Goal: Transaction & Acquisition: Obtain resource

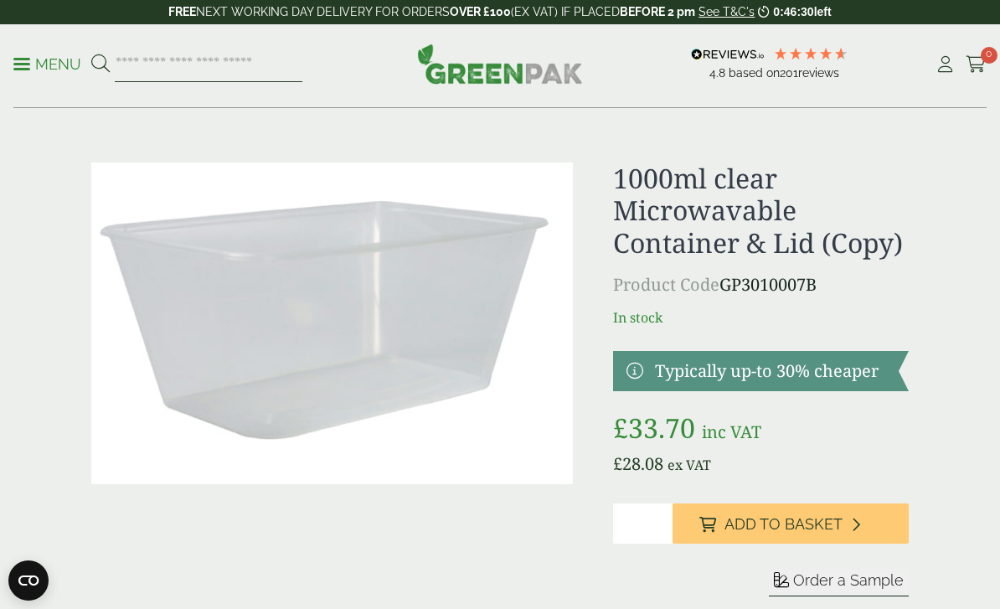
click at [146, 62] on input "search" at bounding box center [209, 64] width 188 height 35
type input "******"
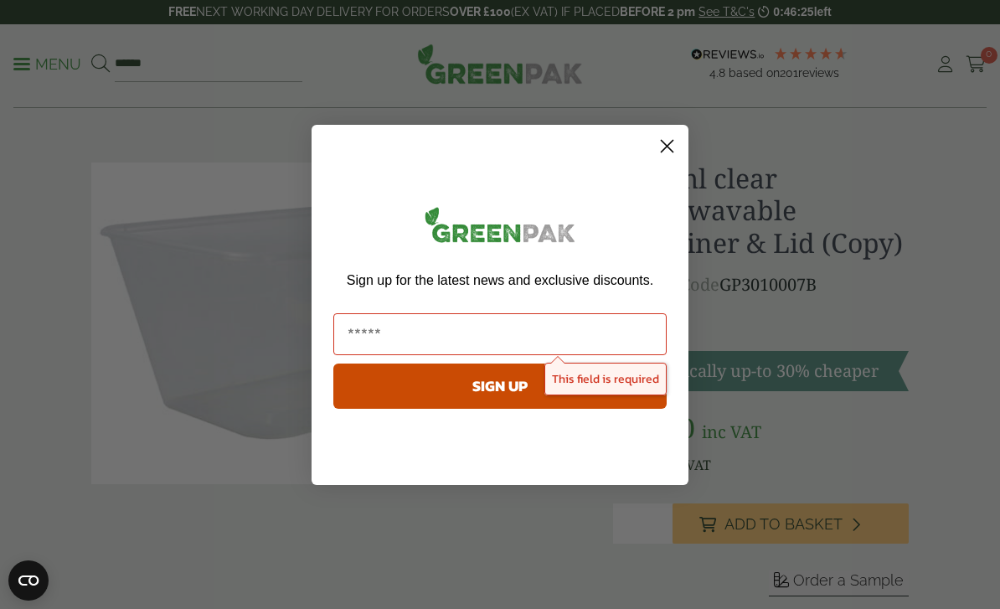
click at [665, 134] on circle "Close dialog" at bounding box center [667, 145] width 28 height 28
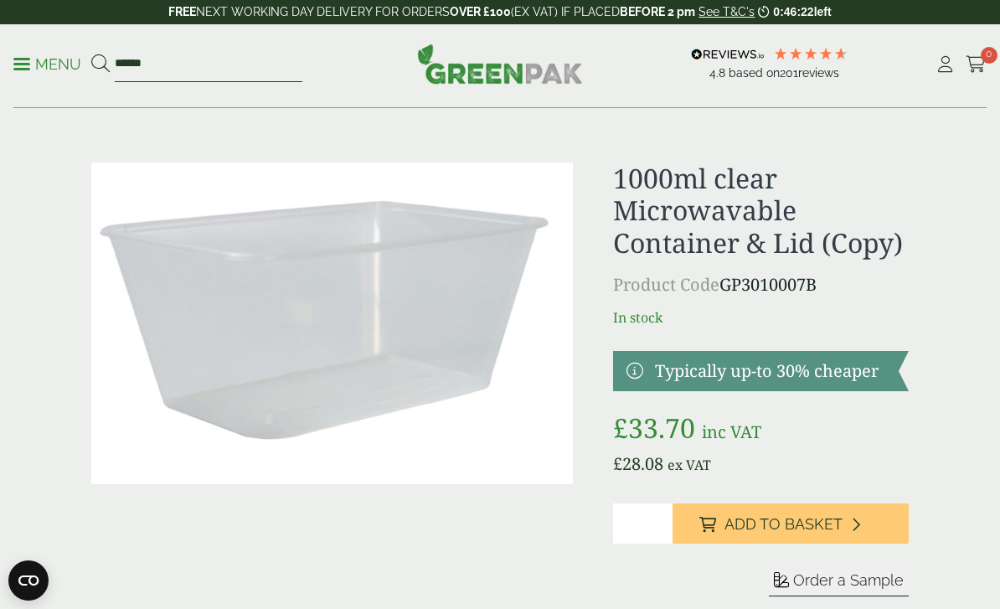
click at [202, 63] on input "******" at bounding box center [209, 64] width 188 height 35
click at [100, 64] on button at bounding box center [100, 65] width 18 height 22
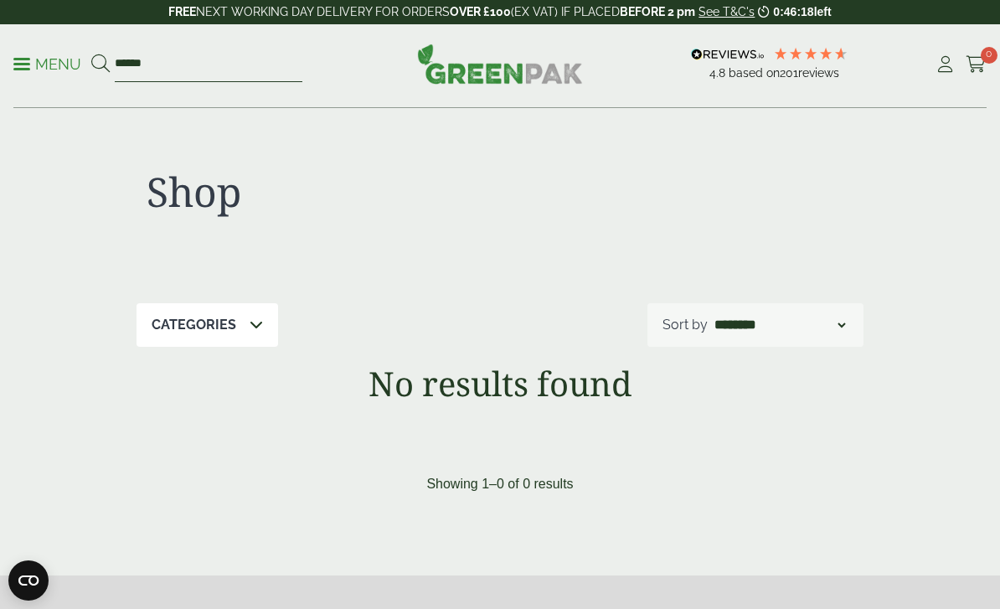
click at [249, 70] on input "******" at bounding box center [209, 64] width 188 height 35
type input "*"
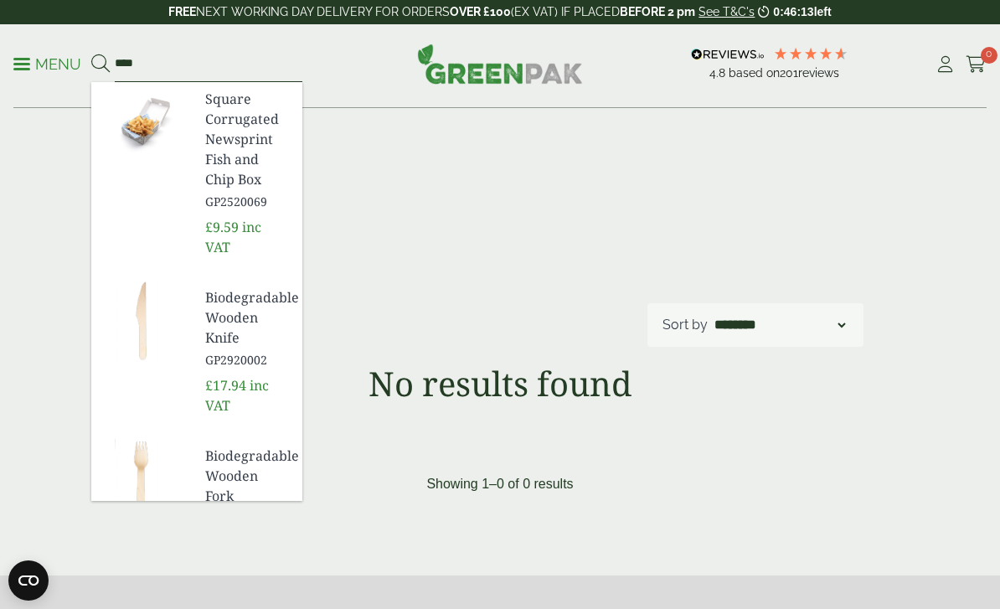
type input "****"
click at [100, 64] on button at bounding box center [100, 65] width 18 height 22
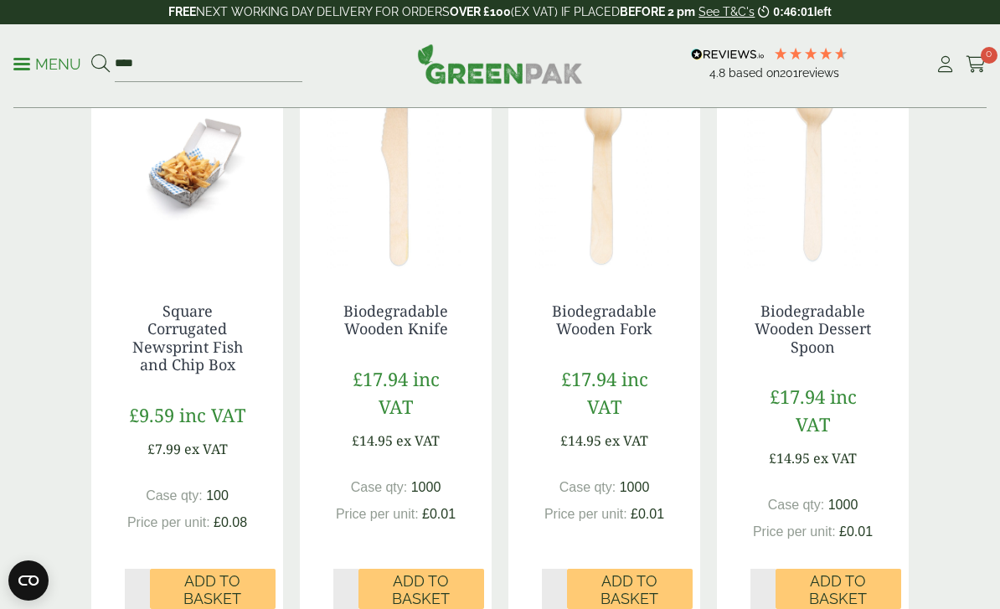
scroll to position [305, 0]
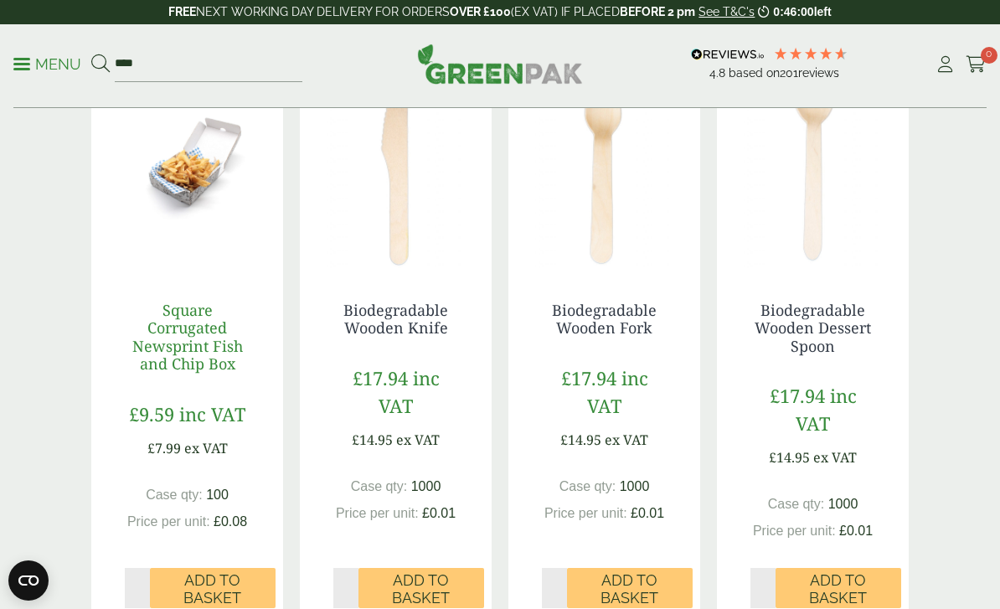
click at [180, 349] on link "Square Corrugated Newsprint Fish and Chip Box" at bounding box center [187, 337] width 111 height 75
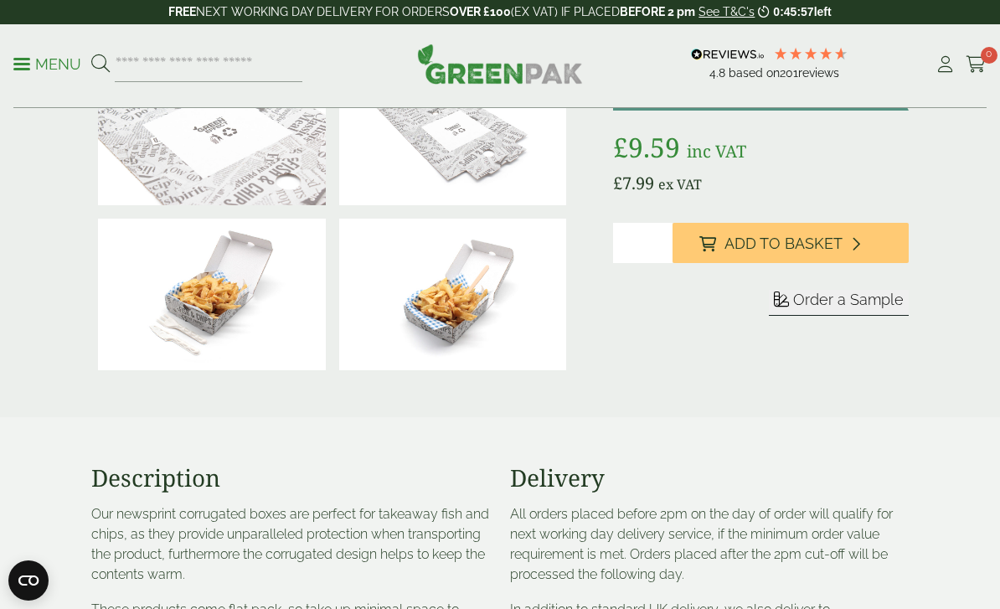
click at [868, 298] on span "Order a Sample" at bounding box center [848, 300] width 111 height 18
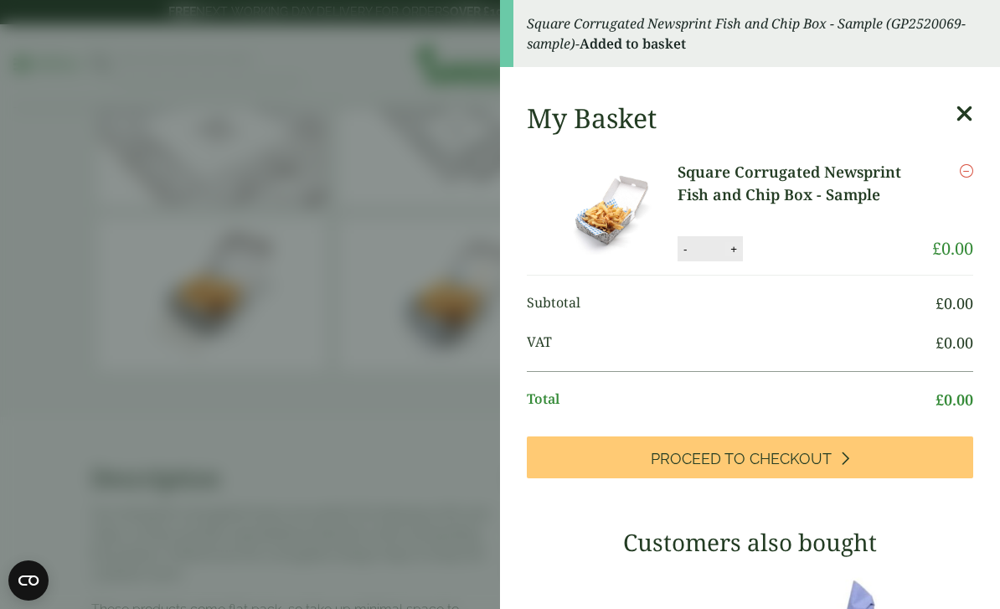
click at [733, 254] on button "+" at bounding box center [733, 249] width 17 height 14
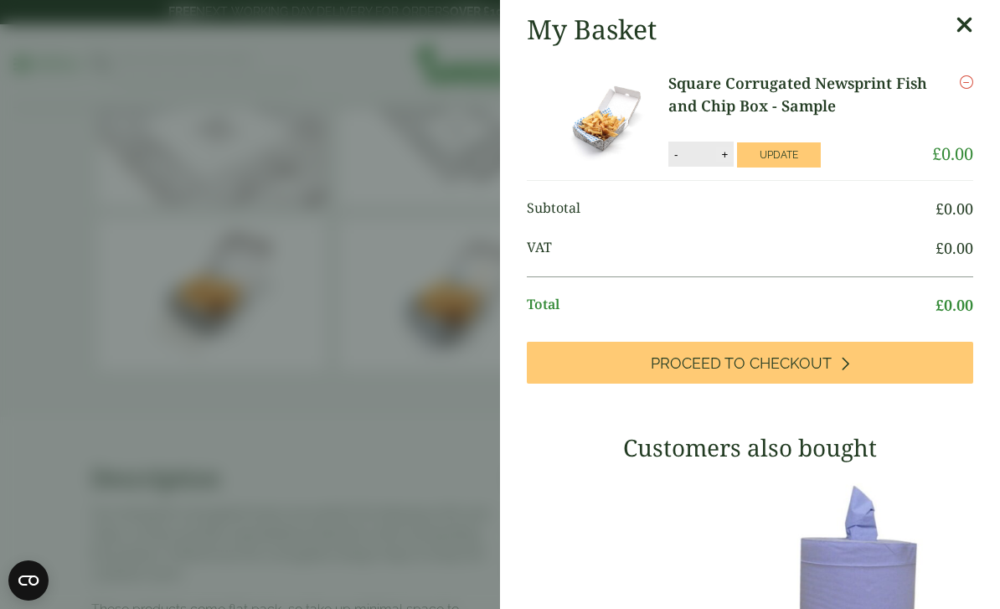
click at [718, 150] on button "+" at bounding box center [724, 154] width 17 height 14
click at [784, 157] on button "Update" at bounding box center [779, 154] width 84 height 25
type input "*"
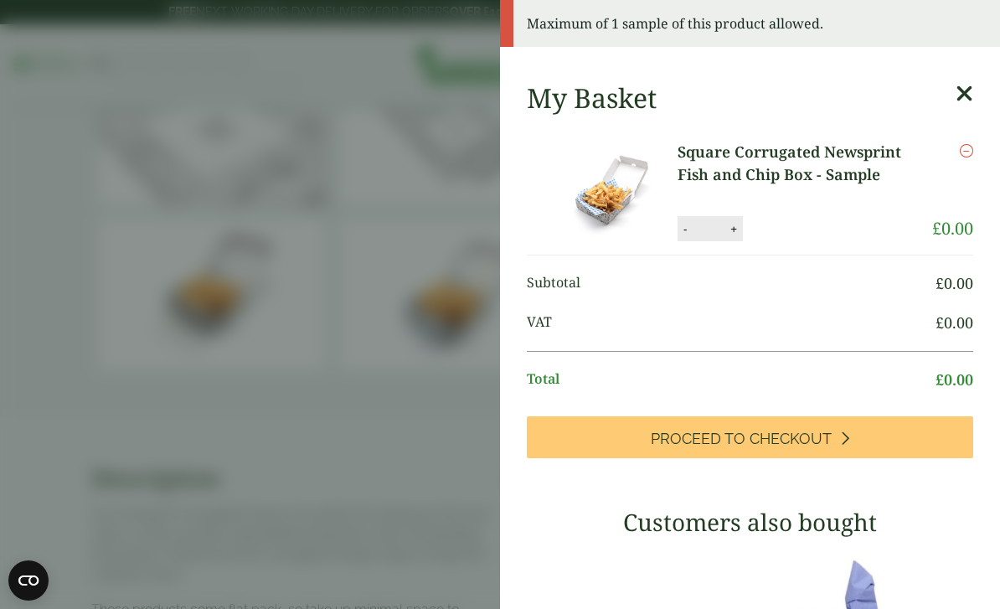
click at [966, 87] on icon at bounding box center [965, 93] width 18 height 23
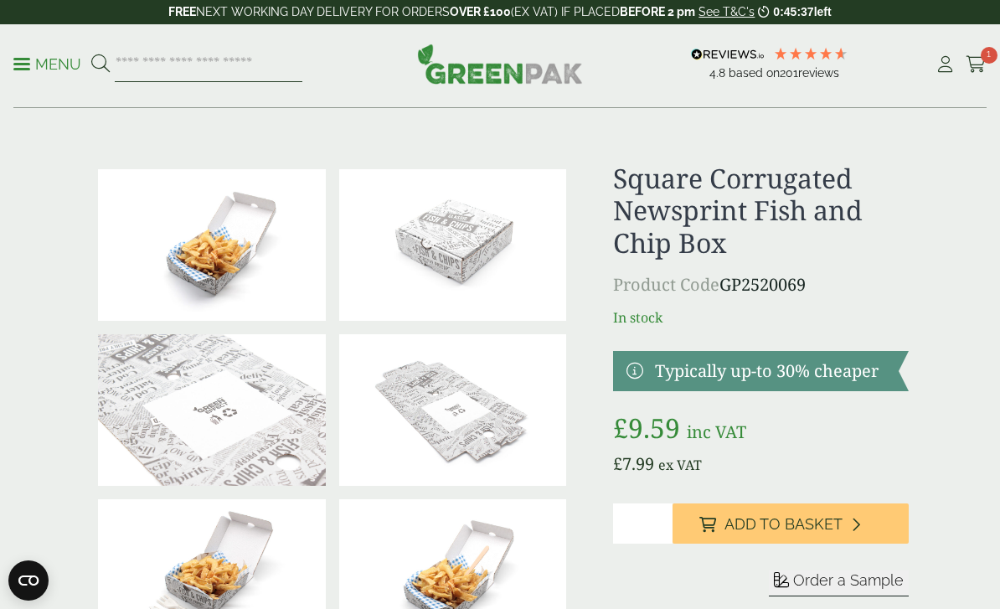
click at [245, 75] on input "search" at bounding box center [209, 64] width 188 height 35
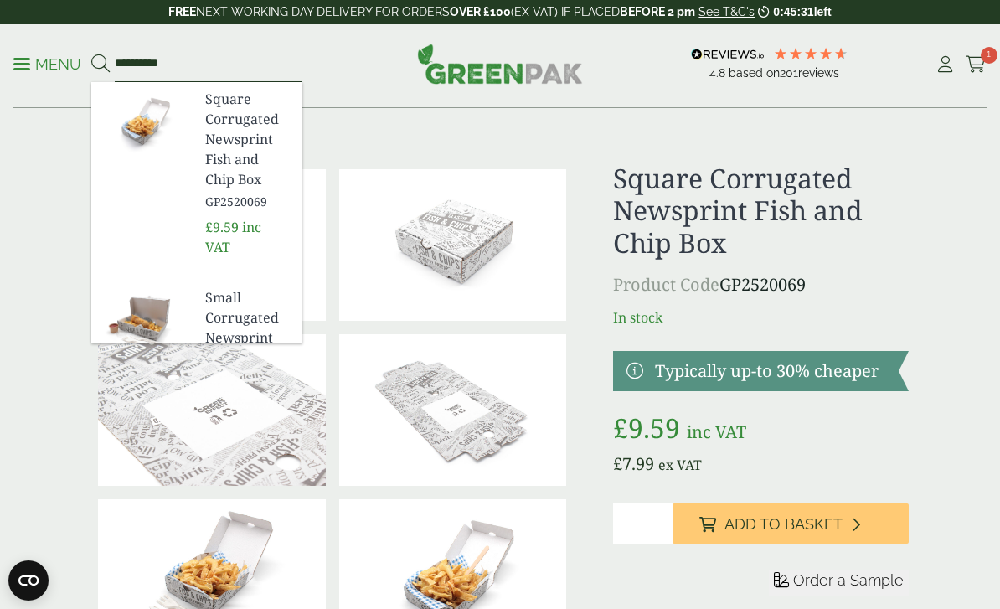
type input "**********"
click at [100, 64] on button at bounding box center [100, 65] width 18 height 22
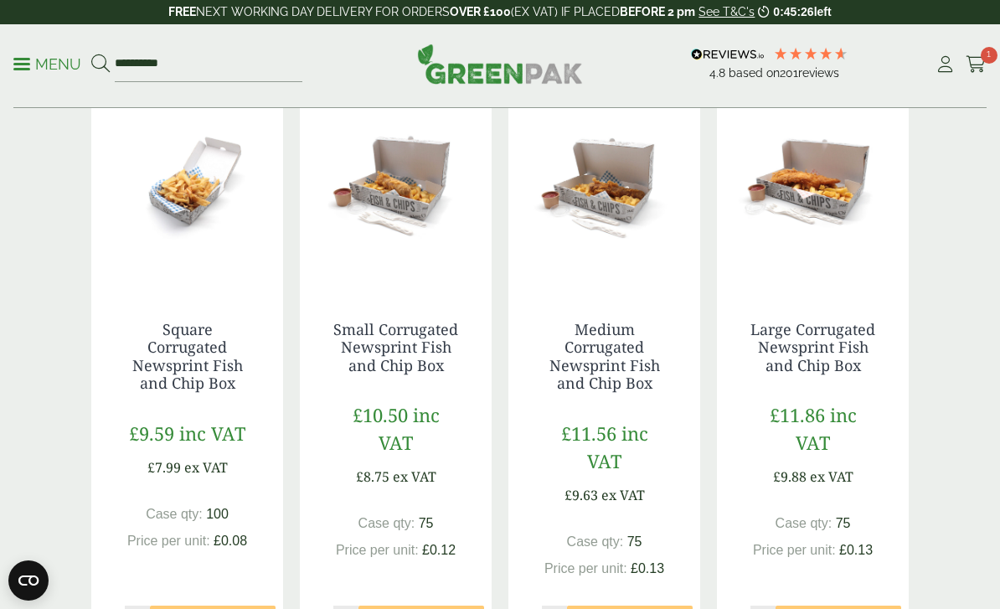
scroll to position [286, 0]
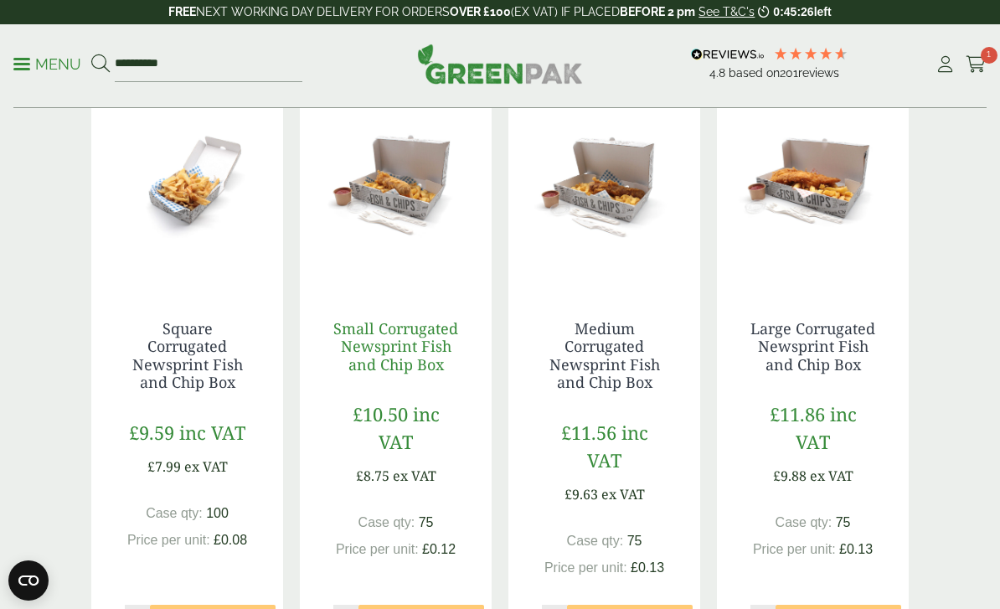
click at [416, 360] on link "Small Corrugated Newsprint Fish and Chip Box" at bounding box center [395, 346] width 125 height 56
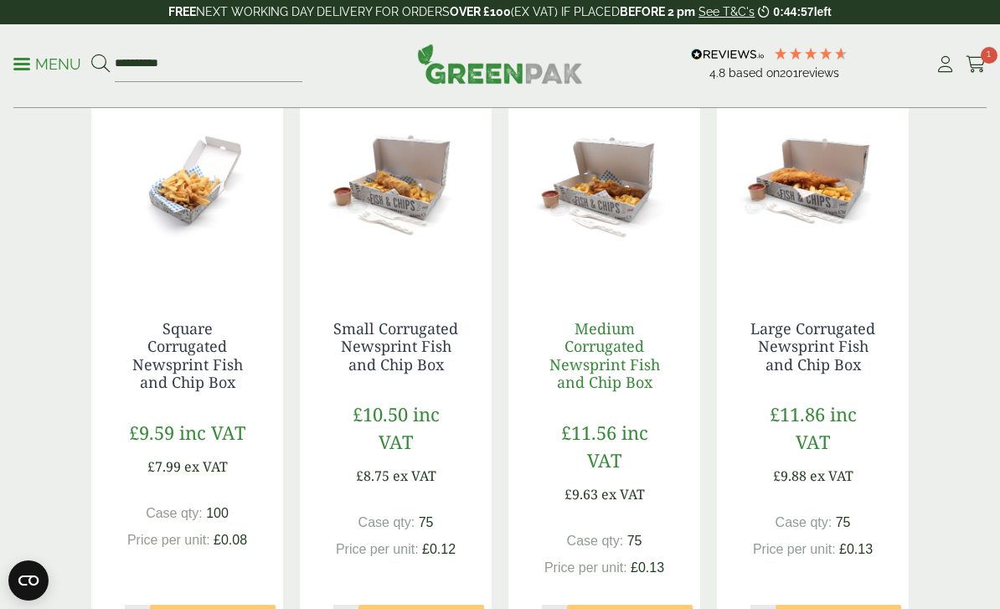
click at [621, 346] on link "Medium Corrugated Newsprint Fish and Chip Box" at bounding box center [604, 355] width 111 height 75
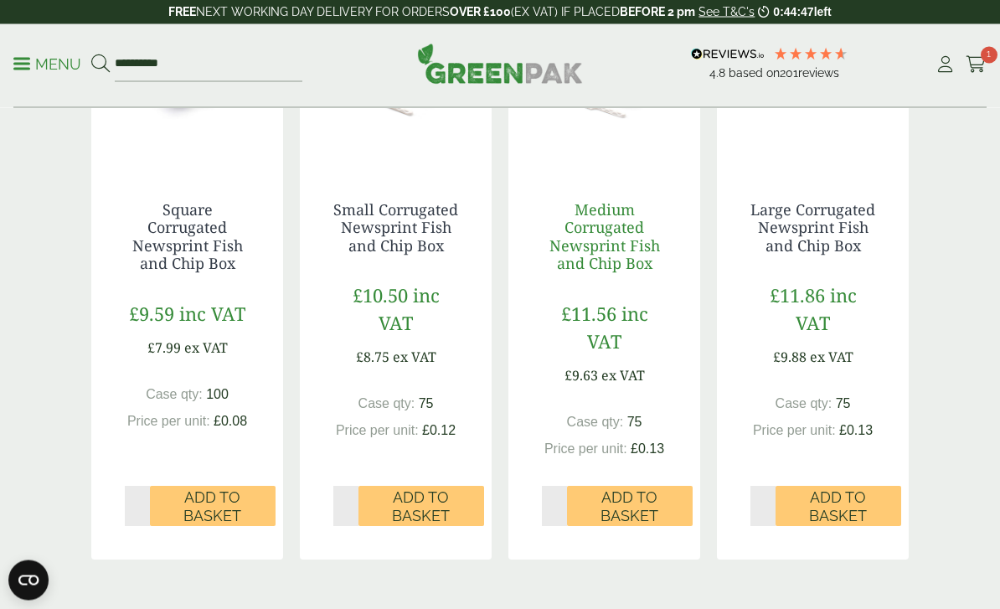
scroll to position [405, 0]
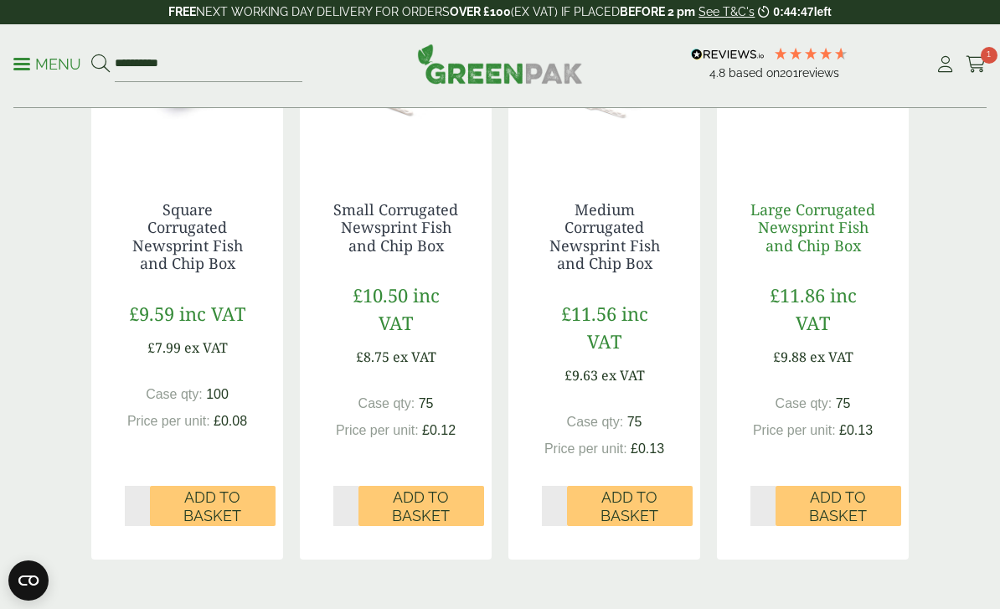
click at [845, 229] on link "Large Corrugated Newsprint Fish and Chip Box" at bounding box center [812, 227] width 125 height 56
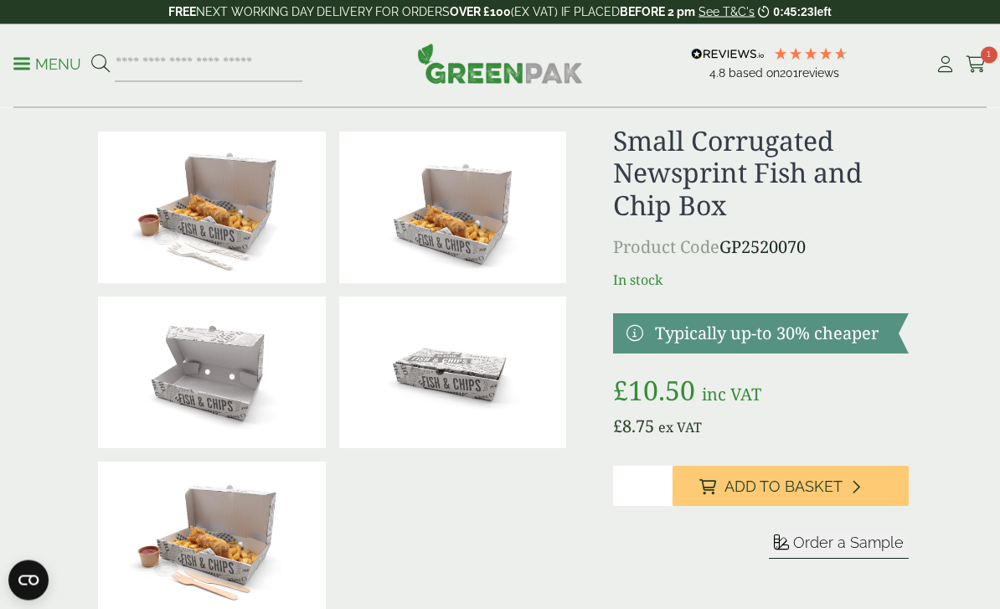
scroll to position [38, 0]
click at [868, 556] on button "Order a Sample" at bounding box center [839, 546] width 140 height 26
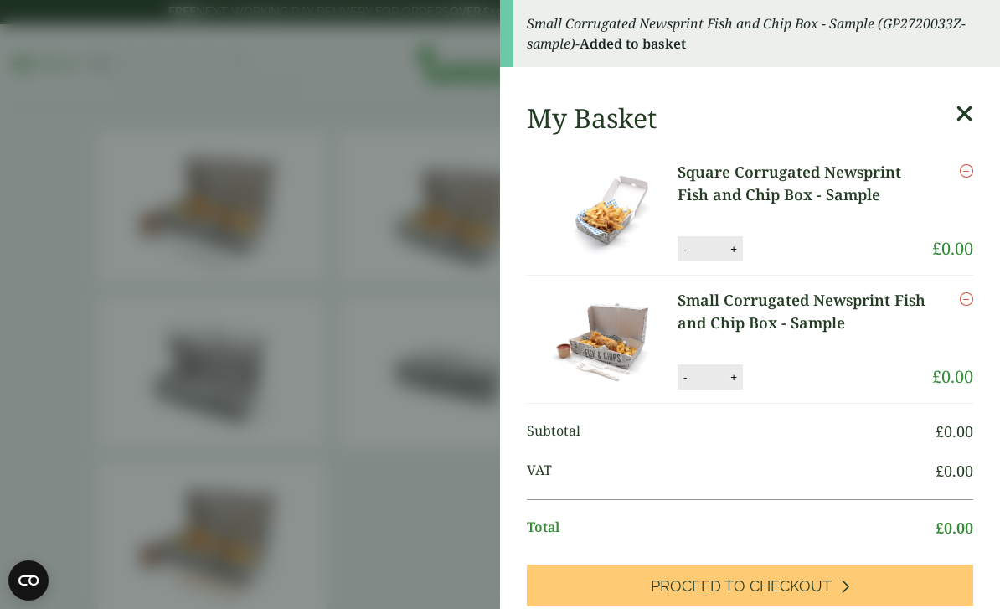
click at [732, 374] on button "+" at bounding box center [733, 377] width 17 height 14
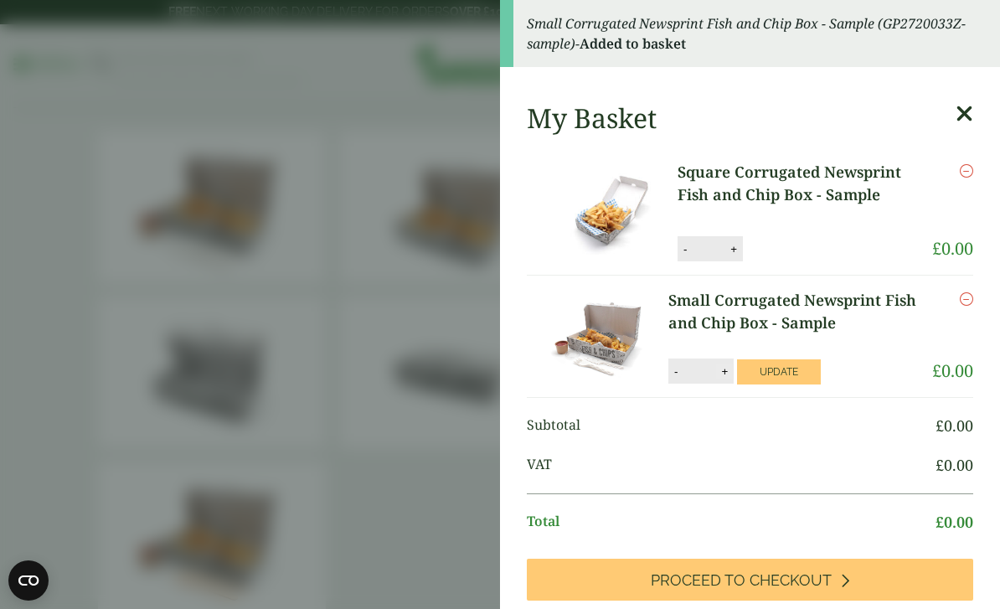
click at [722, 374] on button "+" at bounding box center [724, 371] width 17 height 14
click at [793, 375] on button "Update" at bounding box center [779, 371] width 84 height 25
type input "*"
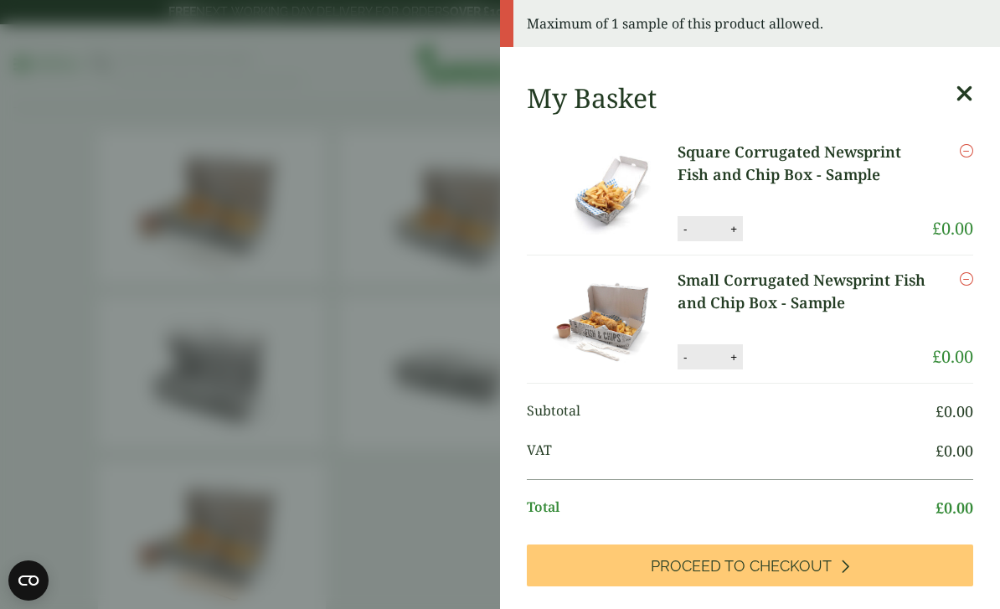
click at [959, 94] on icon at bounding box center [965, 93] width 18 height 23
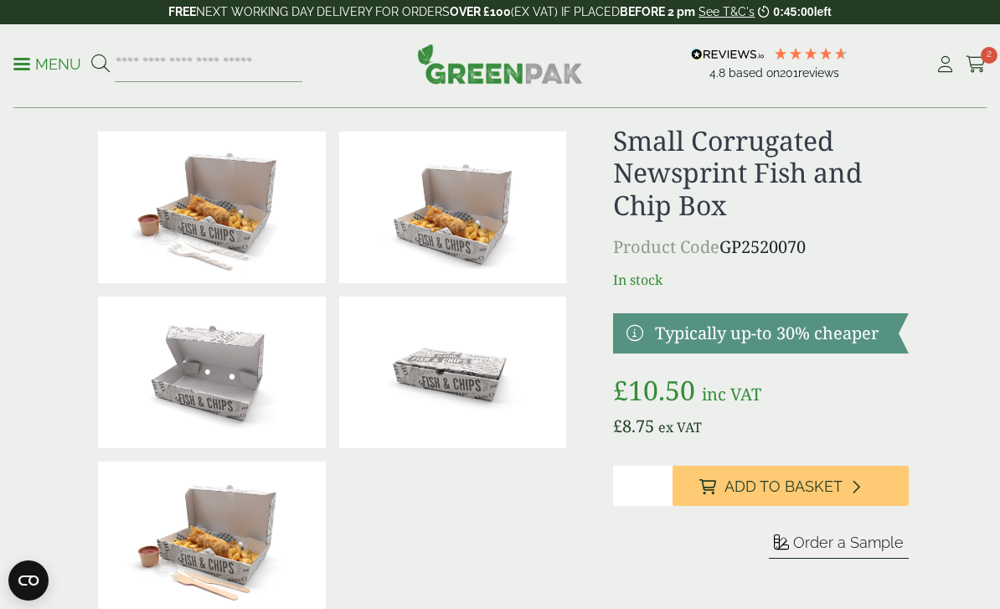
scroll to position [0, 0]
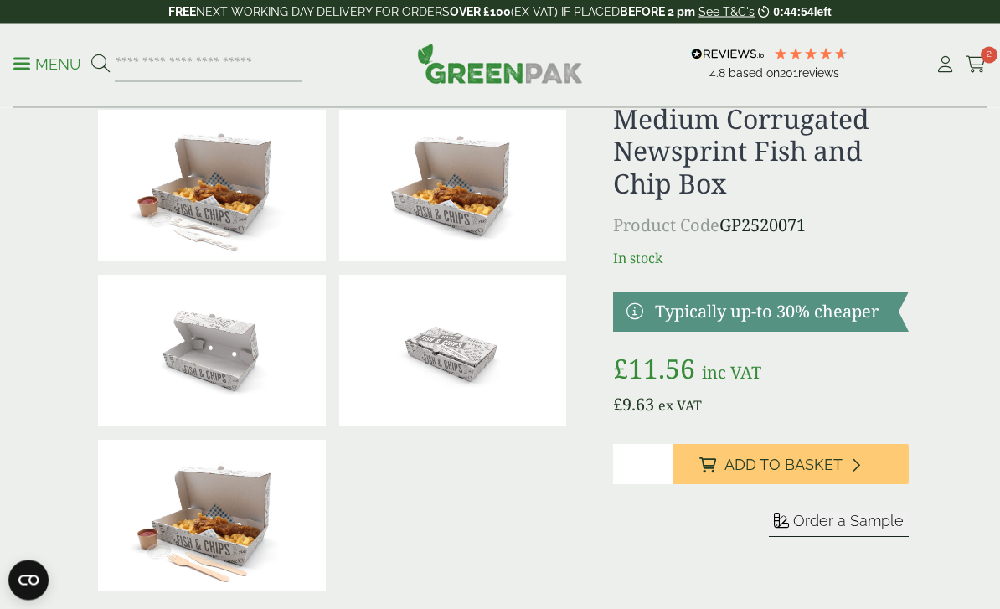
scroll to position [59, 0]
click at [855, 532] on button "Order a Sample" at bounding box center [839, 524] width 140 height 26
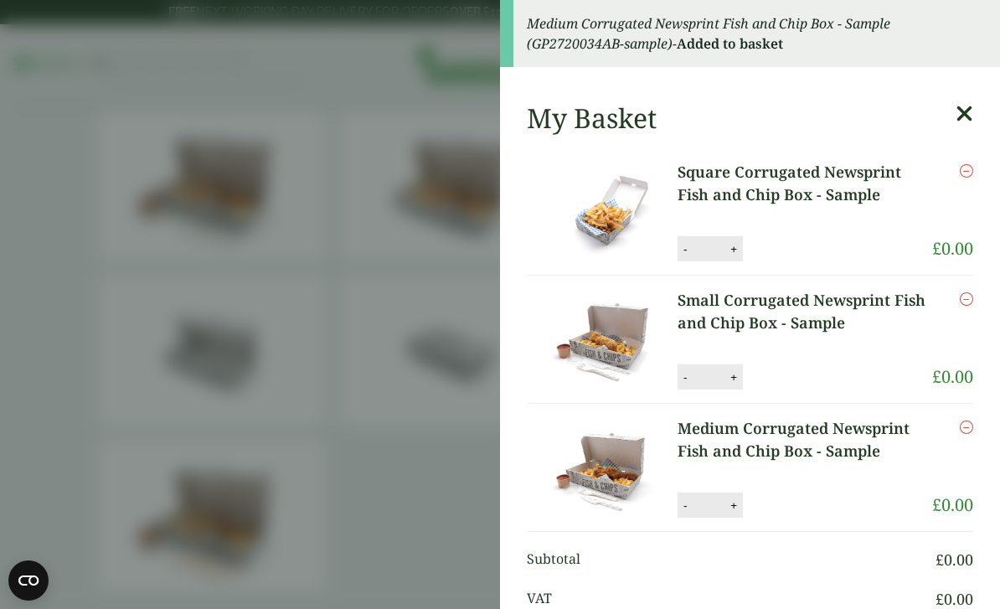
click at [957, 113] on icon at bounding box center [965, 113] width 18 height 23
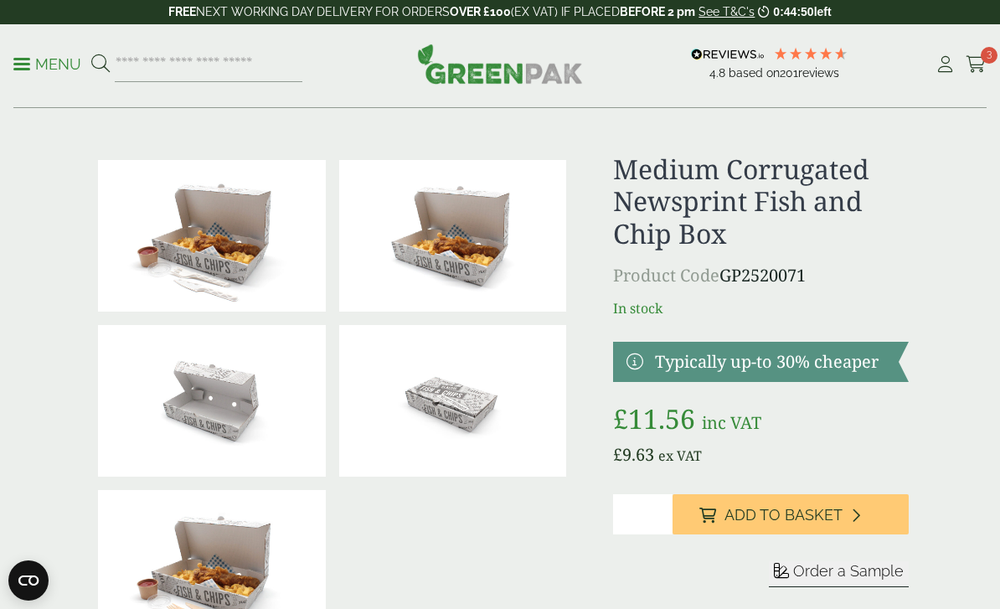
scroll to position [0, 0]
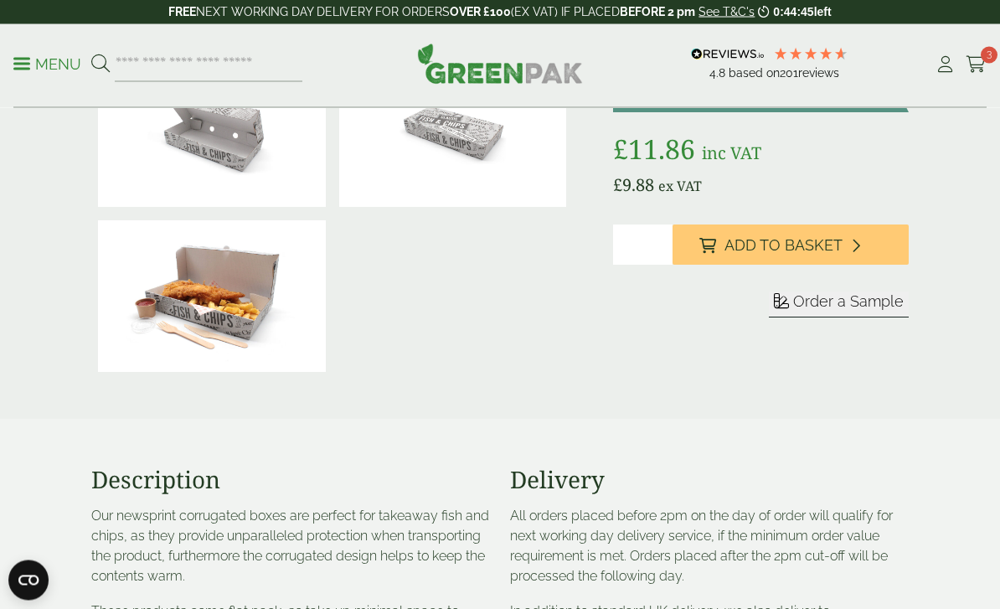
scroll to position [296, 0]
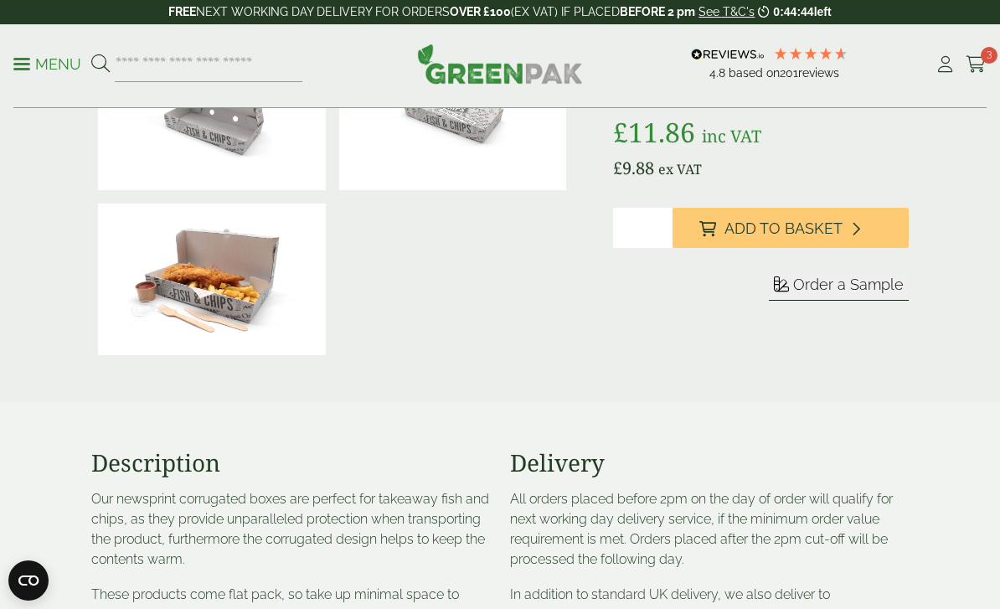
click at [878, 282] on span "Order a Sample" at bounding box center [848, 285] width 111 height 18
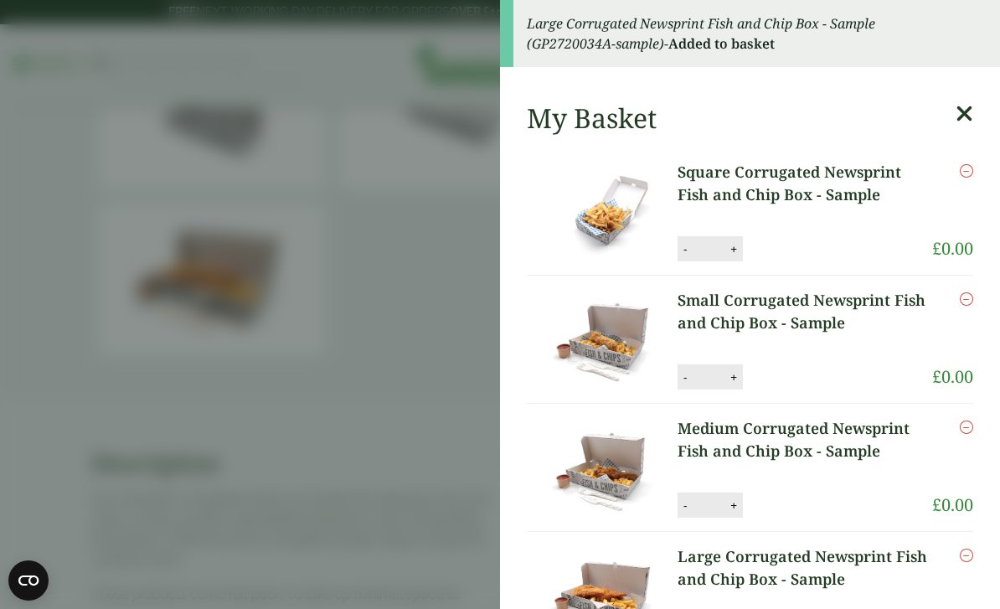
click at [946, 124] on div "My Basket" at bounding box center [750, 118] width 446 height 32
click at [969, 123] on icon at bounding box center [965, 113] width 18 height 23
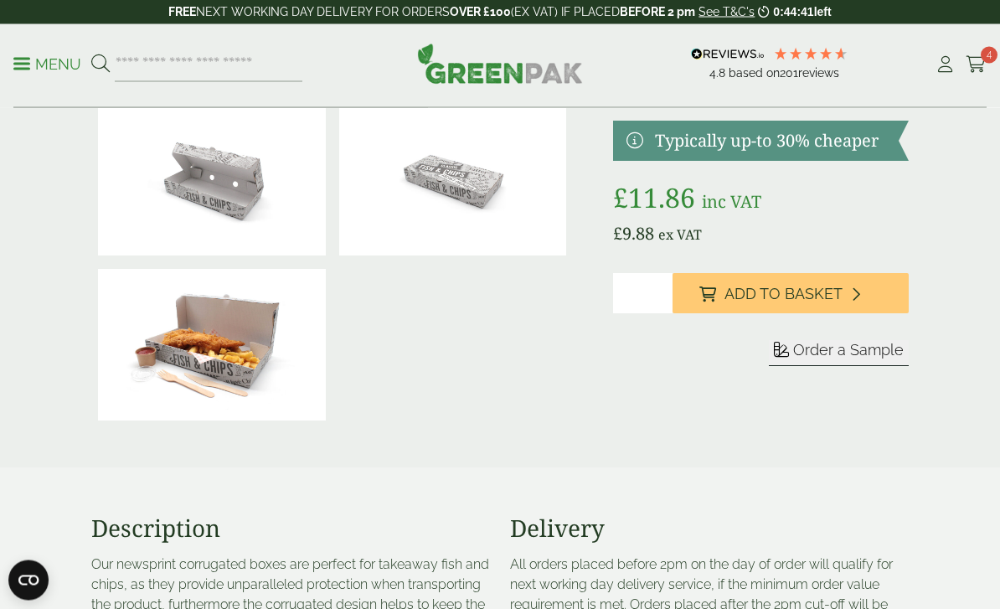
scroll to position [0, 0]
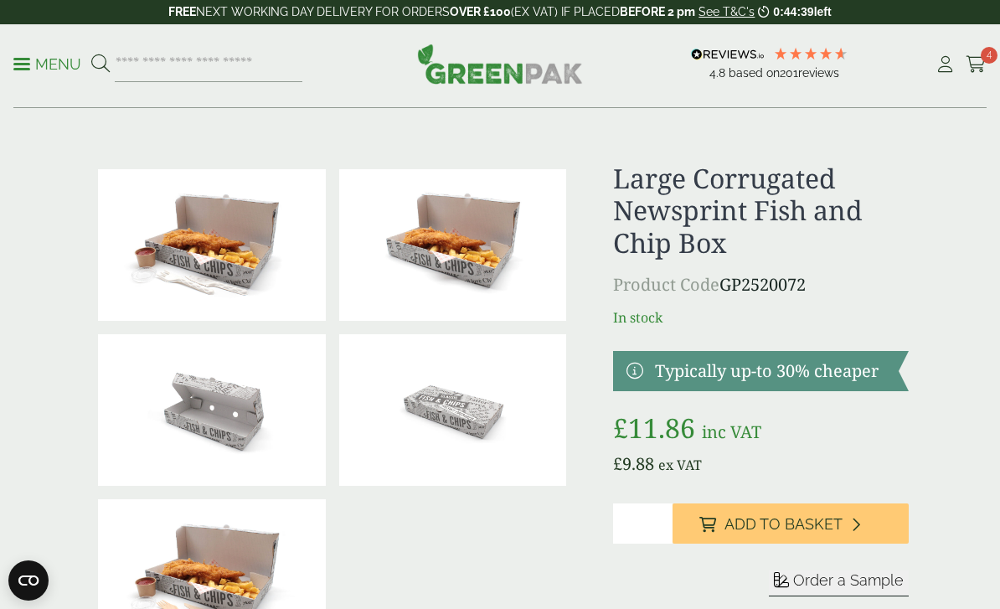
click at [504, 83] on img at bounding box center [500, 64] width 166 height 40
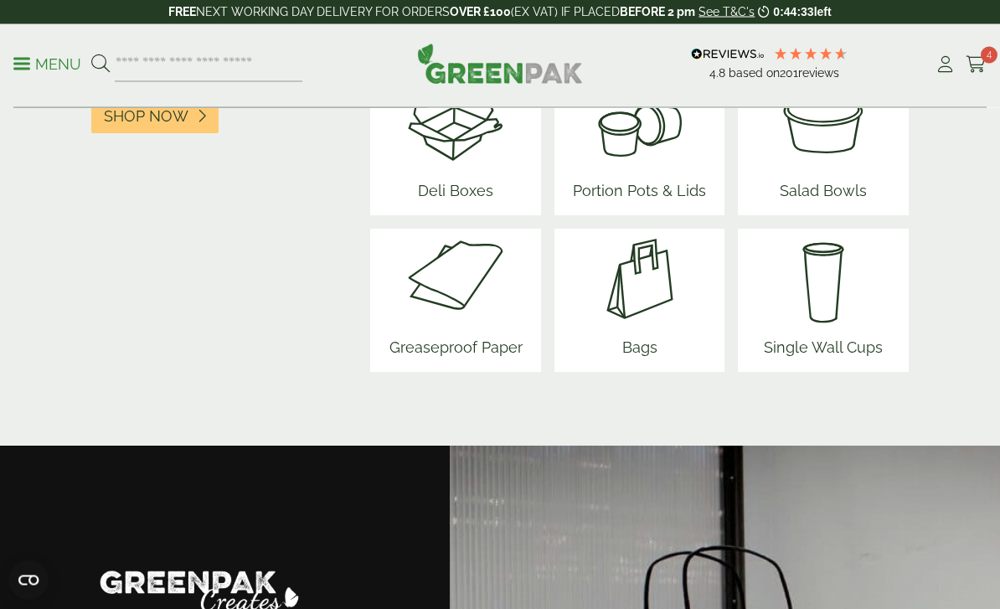
scroll to position [2523, 0]
click at [832, 315] on img at bounding box center [823, 279] width 132 height 101
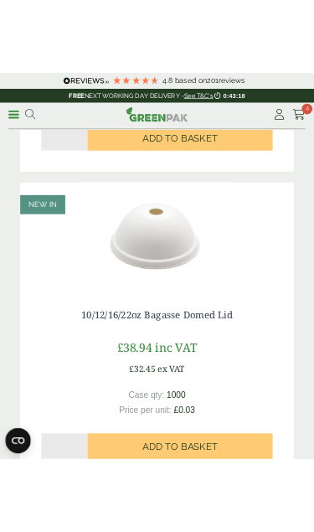
scroll to position [2740, 0]
